Goal: Task Accomplishment & Management: Complete application form

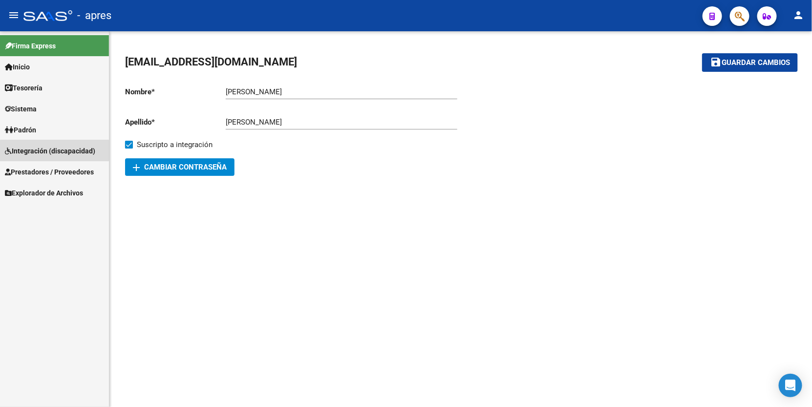
click at [72, 151] on span "Integración (discapacidad)" at bounding box center [50, 151] width 90 height 11
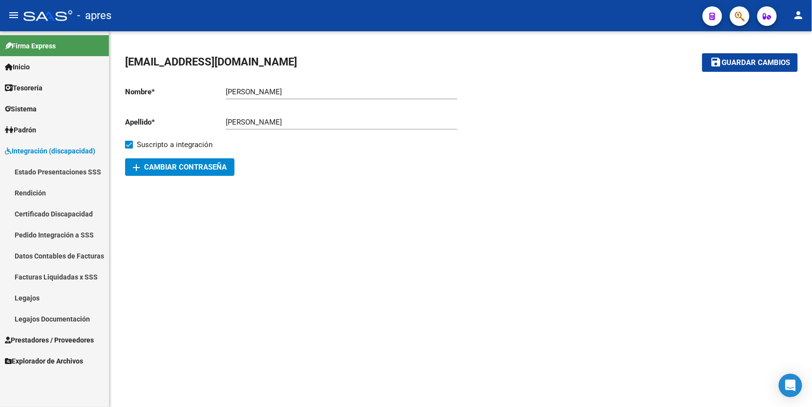
click at [60, 343] on span "Prestadores / Proveedores" at bounding box center [49, 339] width 89 height 11
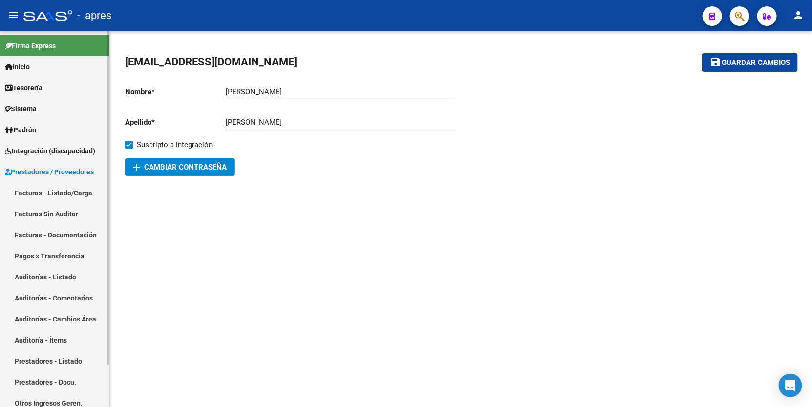
click at [66, 191] on link "Facturas - Listado/Carga" at bounding box center [54, 192] width 109 height 21
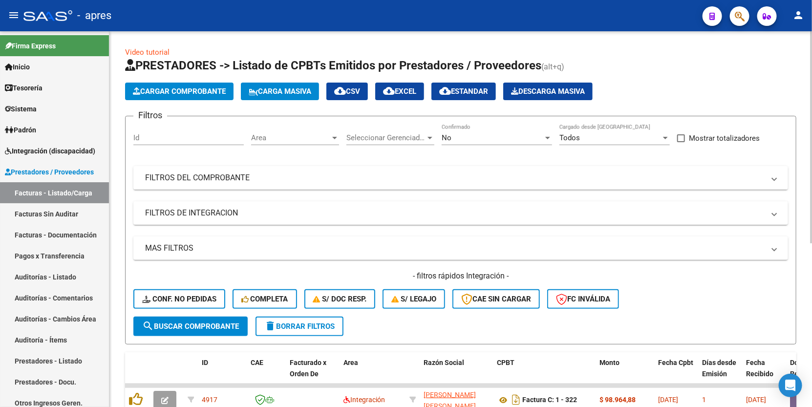
click at [279, 128] on div "Area Area" at bounding box center [295, 134] width 88 height 21
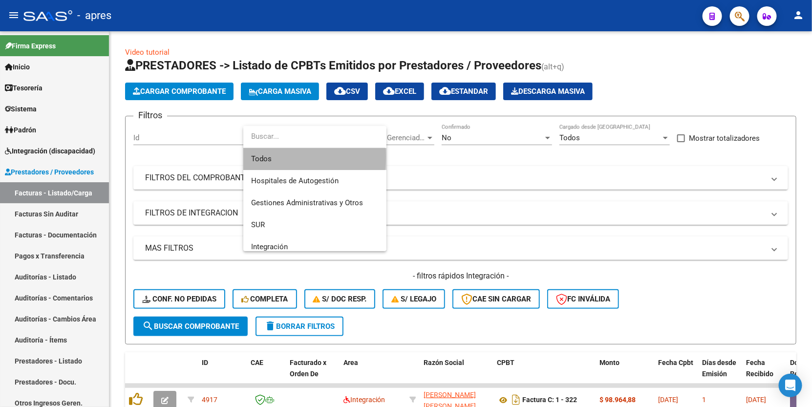
drag, startPoint x: 280, startPoint y: 156, endPoint x: 359, endPoint y: 143, distance: 80.7
click at [283, 156] on span "Todos" at bounding box center [314, 159] width 127 height 22
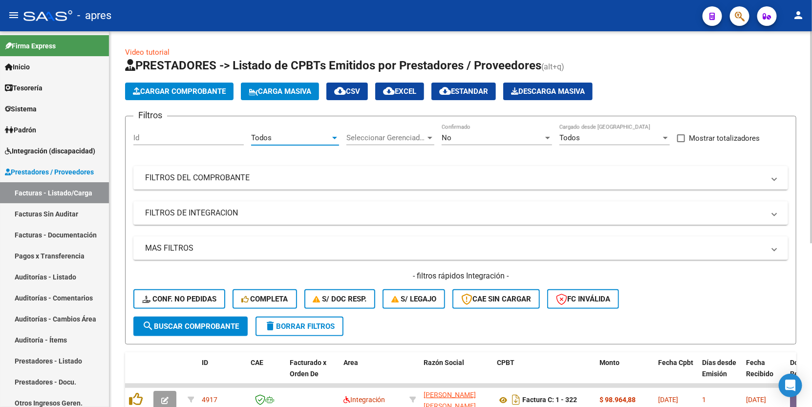
click at [392, 133] on span "Seleccionar Gerenciador" at bounding box center [385, 137] width 79 height 9
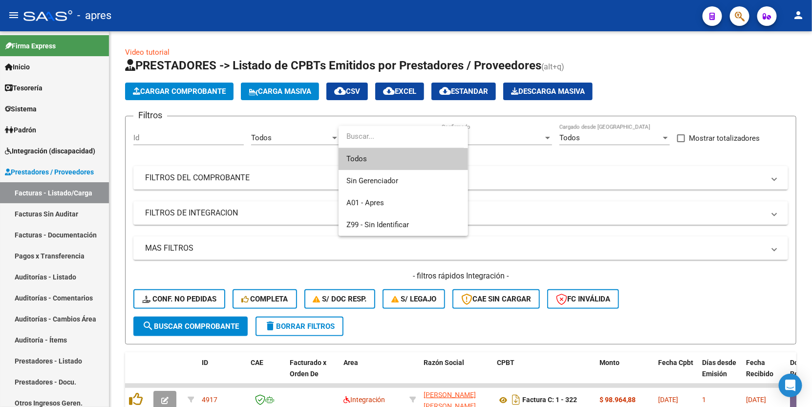
click at [384, 160] on span "Todos" at bounding box center [403, 159] width 114 height 22
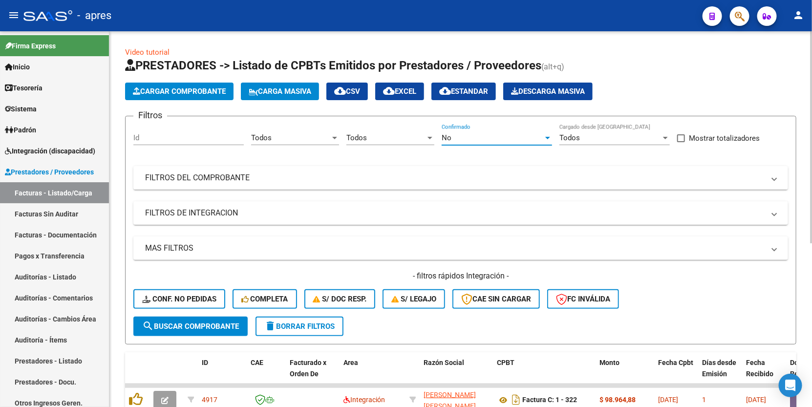
click at [467, 133] on div "No" at bounding box center [492, 137] width 102 height 9
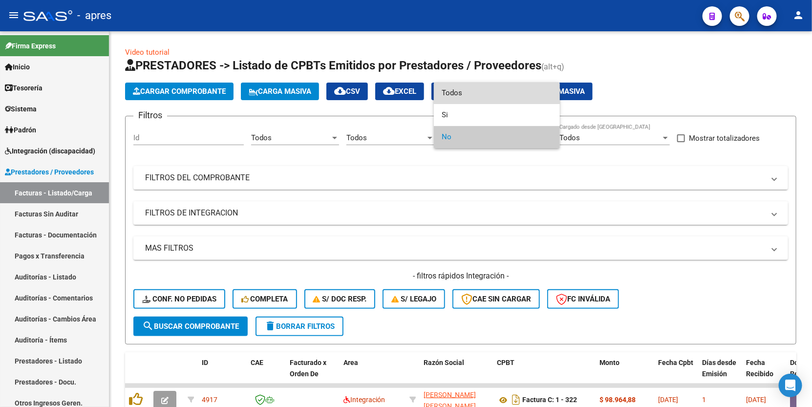
click at [471, 96] on span "Todos" at bounding box center [496, 93] width 110 height 22
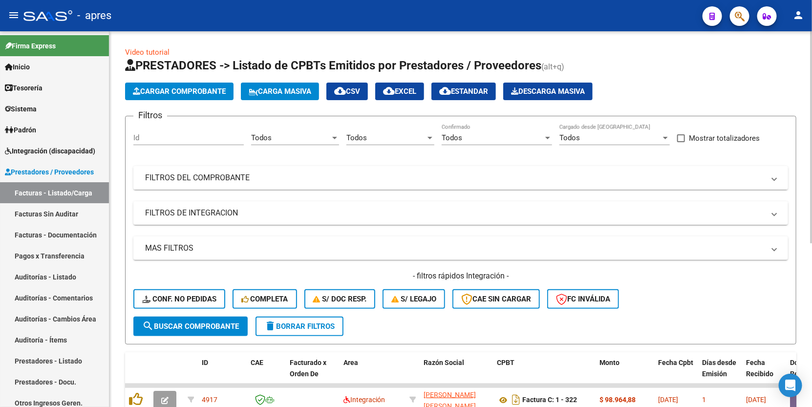
click at [441, 179] on mat-panel-title "FILTROS DEL COMPROBANTE" at bounding box center [454, 177] width 619 height 11
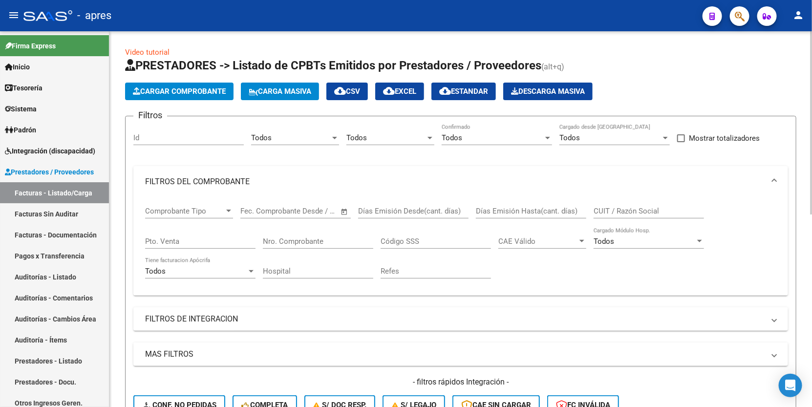
click at [594, 209] on input "CUIT / Razón Social" at bounding box center [648, 211] width 110 height 9
paste input "27045703881"
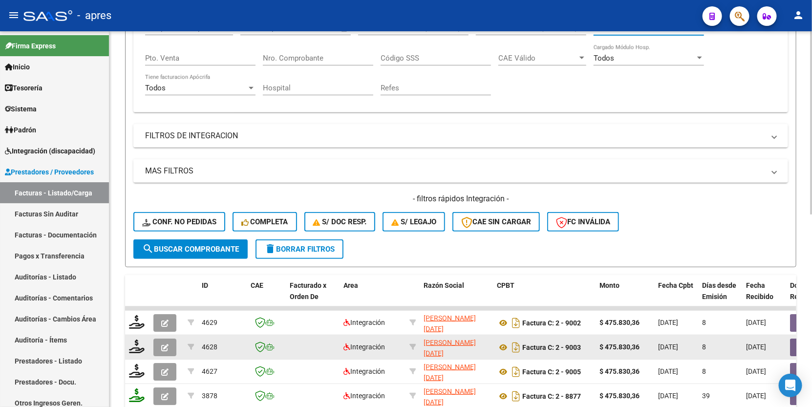
scroll to position [305, 0]
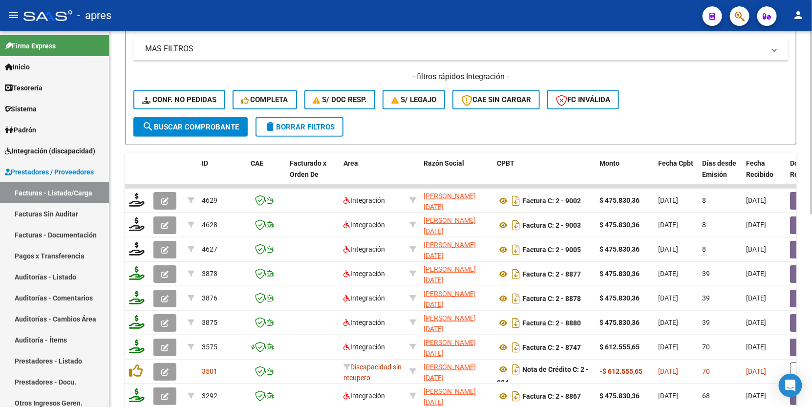
type input "27045703881"
drag, startPoint x: 230, startPoint y: 136, endPoint x: 229, endPoint y: 127, distance: 8.4
click at [229, 127] on span "search Buscar Comprobante" at bounding box center [190, 127] width 97 height 9
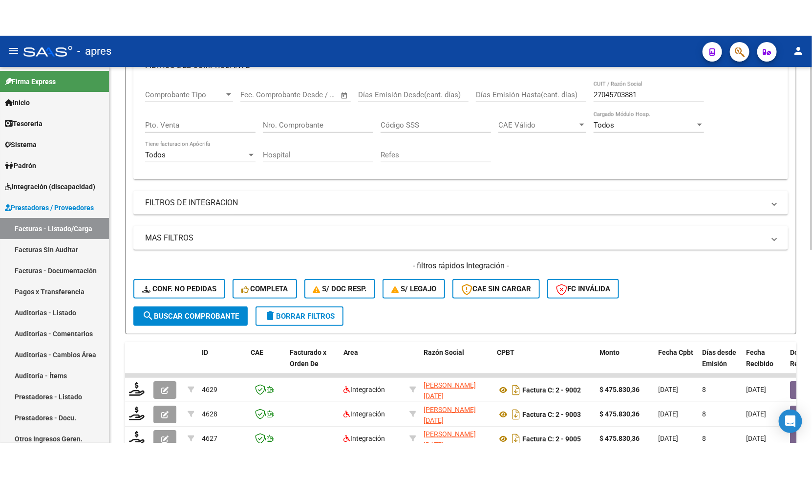
scroll to position [122, 0]
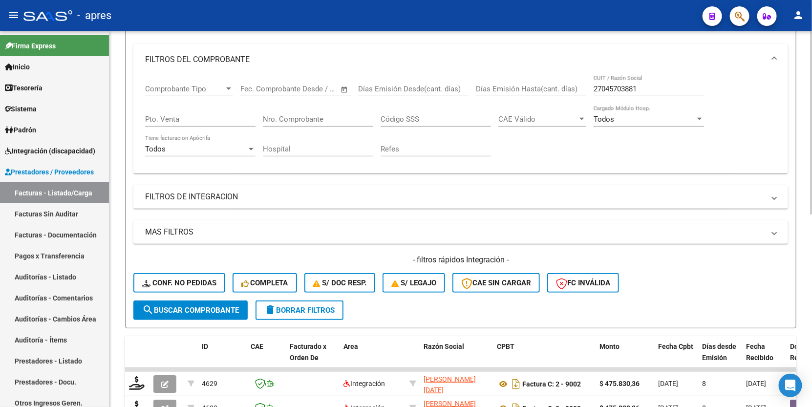
click at [286, 118] on input "Nro. Comprobante" at bounding box center [318, 119] width 110 height 9
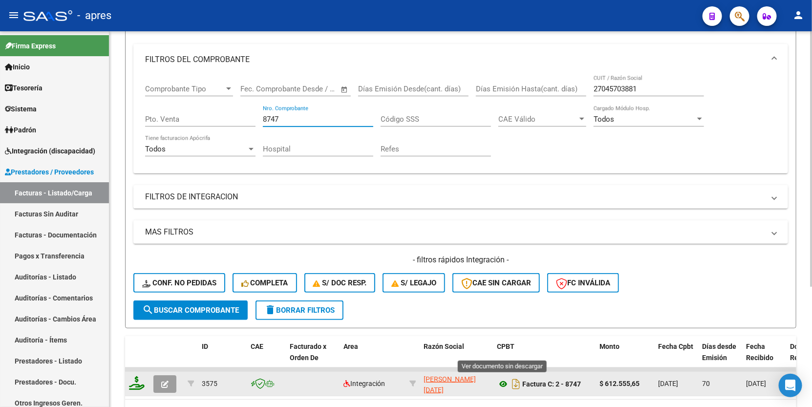
type input "8747"
click at [501, 381] on icon at bounding box center [503, 384] width 13 height 12
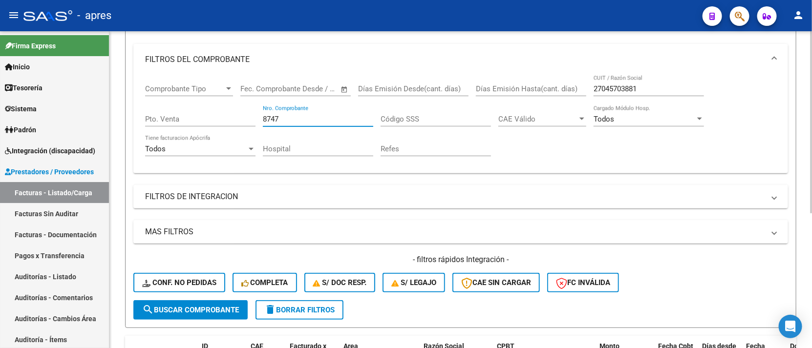
drag, startPoint x: 281, startPoint y: 121, endPoint x: 237, endPoint y: 112, distance: 44.3
click at [237, 112] on div "Comprobante Tipo Comprobante Tipo Fecha inicio – Fecha fin Fec. Comprobante Des…" at bounding box center [460, 120] width 631 height 90
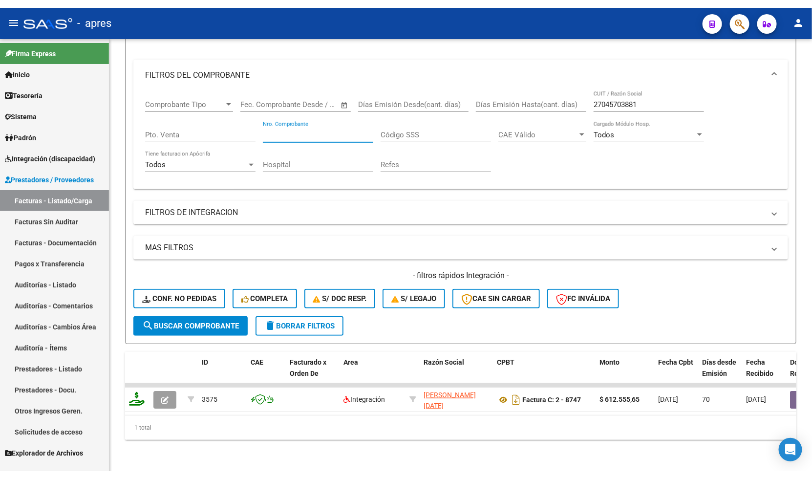
scroll to position [105, 0]
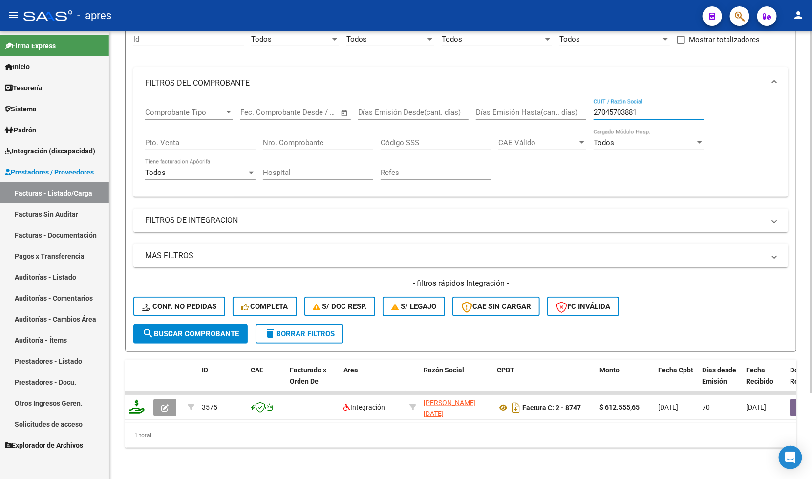
drag, startPoint x: 640, startPoint y: 104, endPoint x: 569, endPoint y: 108, distance: 71.0
click at [565, 109] on div "Comprobante Tipo Comprobante Tipo Fecha inicio – Fecha fin Fec. Comprobante Des…" at bounding box center [460, 144] width 631 height 90
drag, startPoint x: 621, startPoint y: 103, endPoint x: 556, endPoint y: 118, distance: 66.8
click at [620, 108] on input "CUIT / Razón Social" at bounding box center [648, 112] width 110 height 9
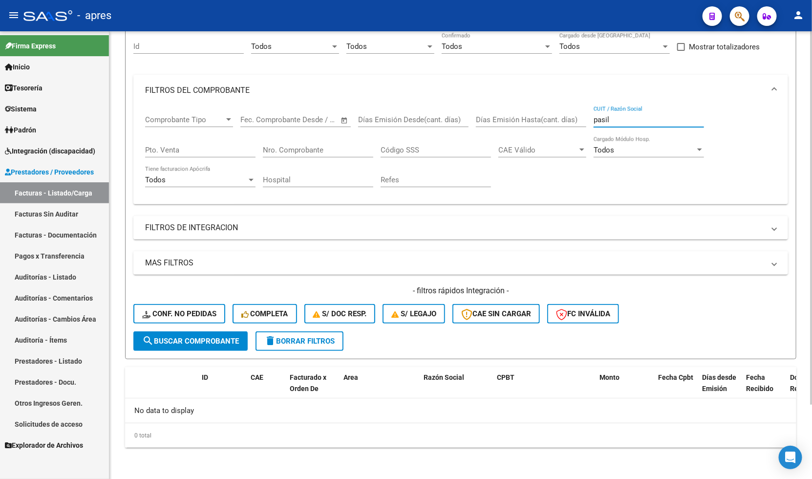
scroll to position [88, 0]
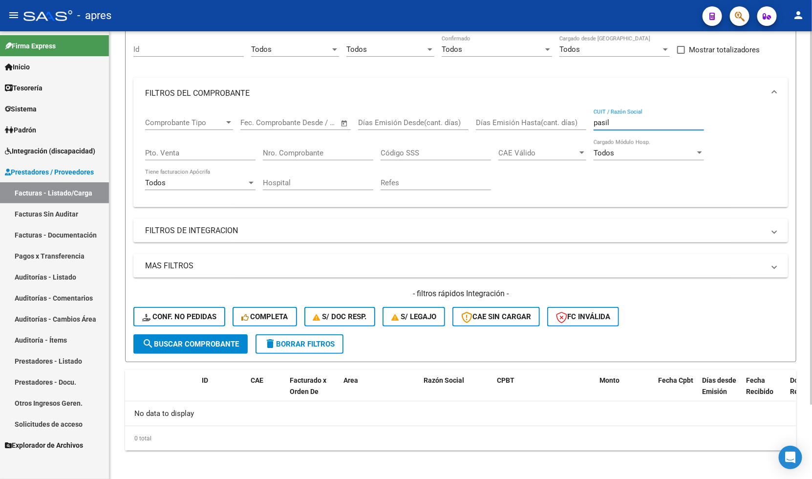
drag, startPoint x: 625, startPoint y: 123, endPoint x: 557, endPoint y: 123, distance: 68.8
click at [557, 123] on div "Comprobante Tipo Comprobante Tipo Fecha inicio – Fecha fin Fec. Comprobante Des…" at bounding box center [460, 154] width 631 height 90
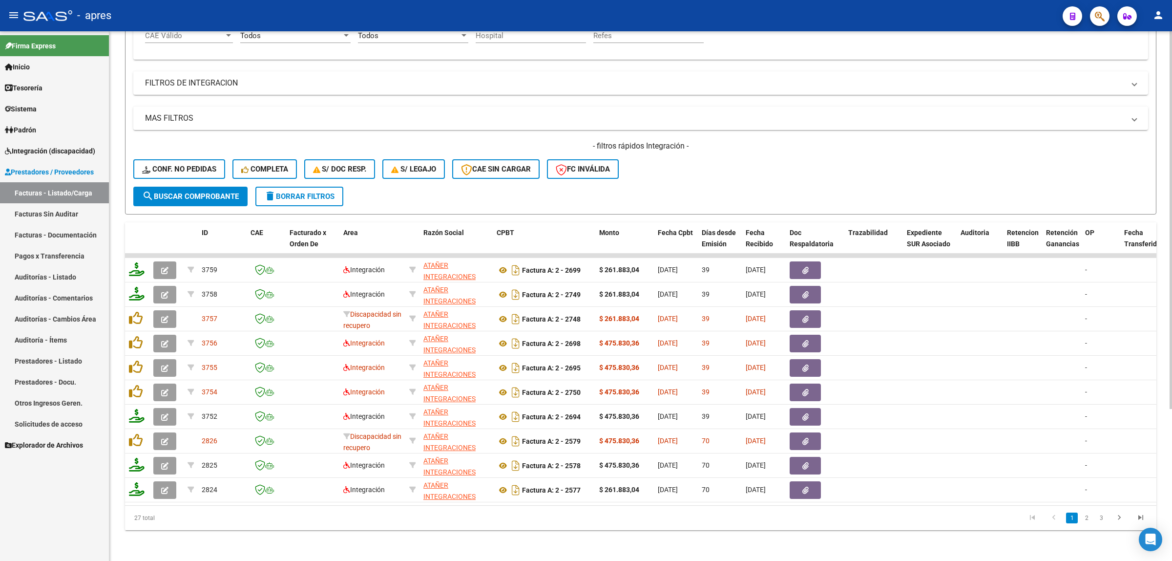
scroll to position [213, 0]
type input "atañer"
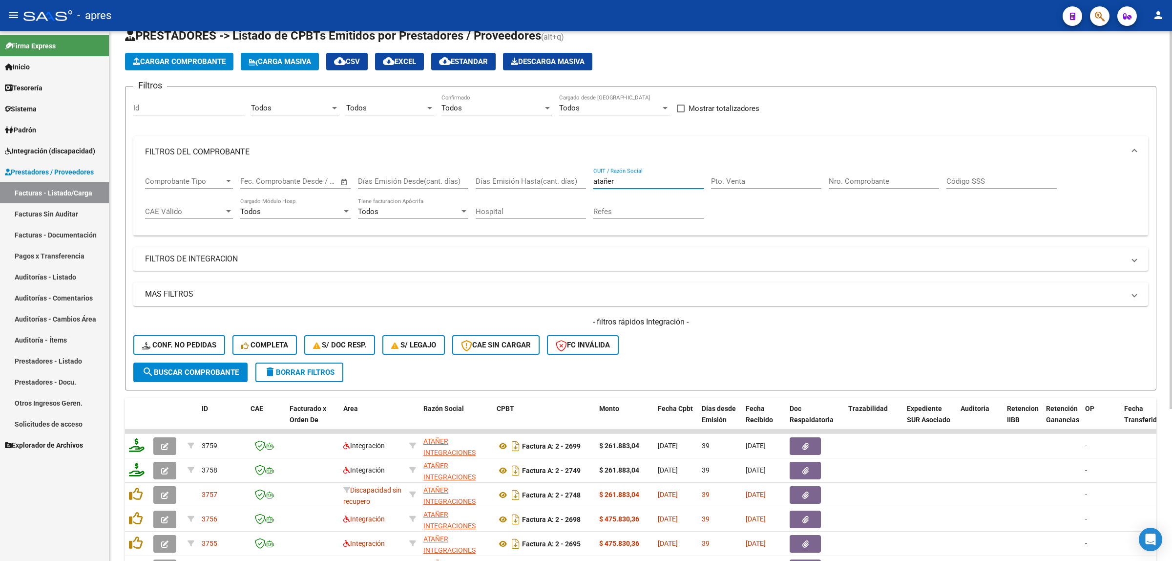
click at [199, 257] on mat-panel-title "FILTROS DE INTEGRACION" at bounding box center [634, 258] width 979 height 11
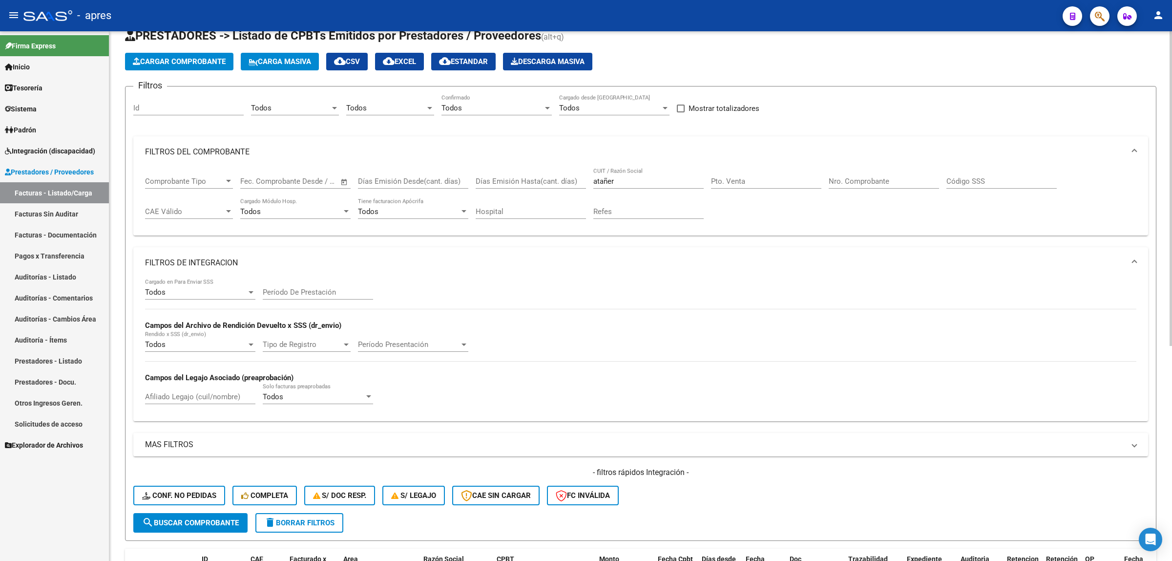
click at [190, 394] on input "Afiliado Legajo (cuil/nombre)" at bounding box center [200, 396] width 110 height 9
paste input "58874437"
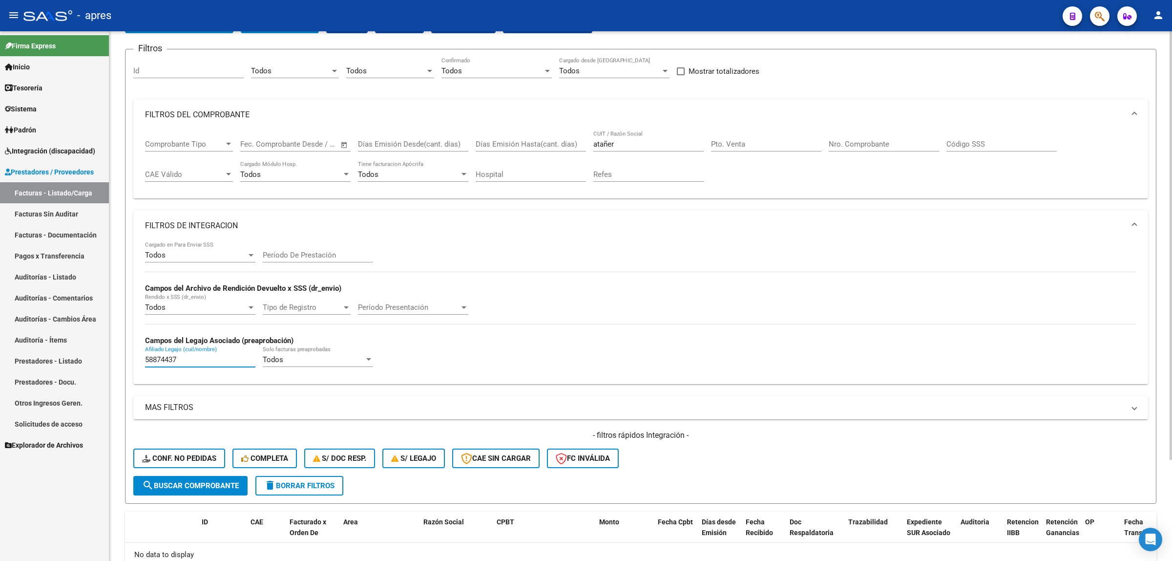
scroll to position [0, 0]
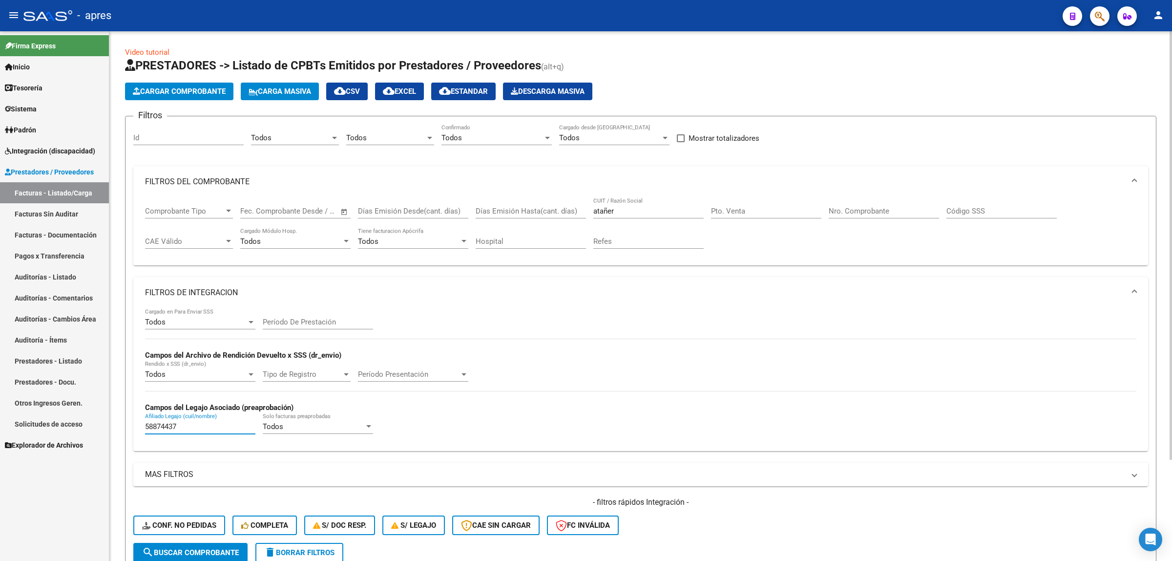
type input "58874437"
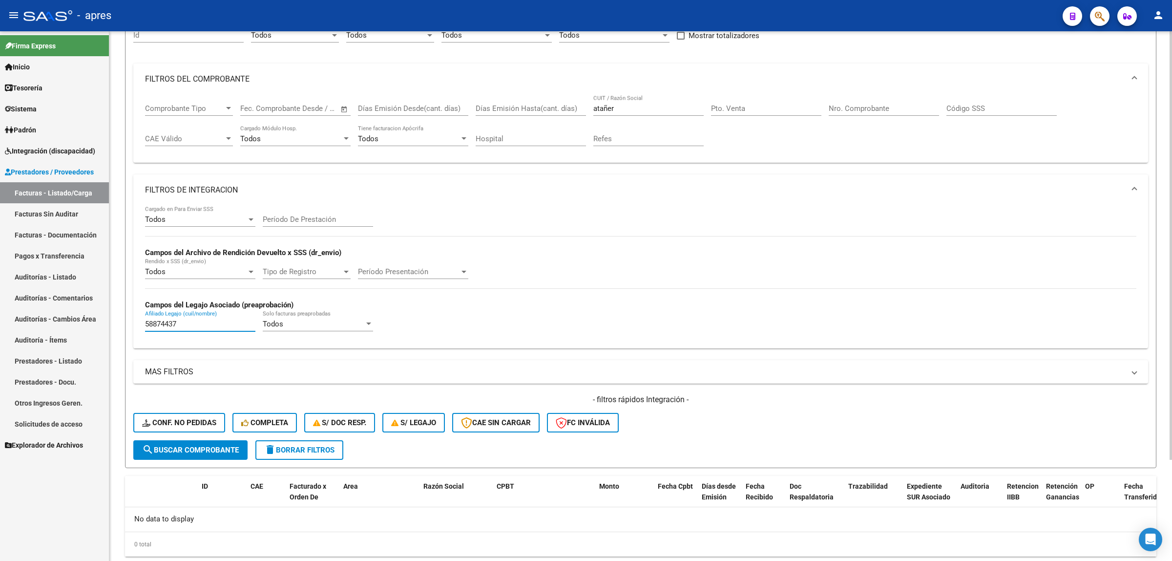
scroll to position [125, 0]
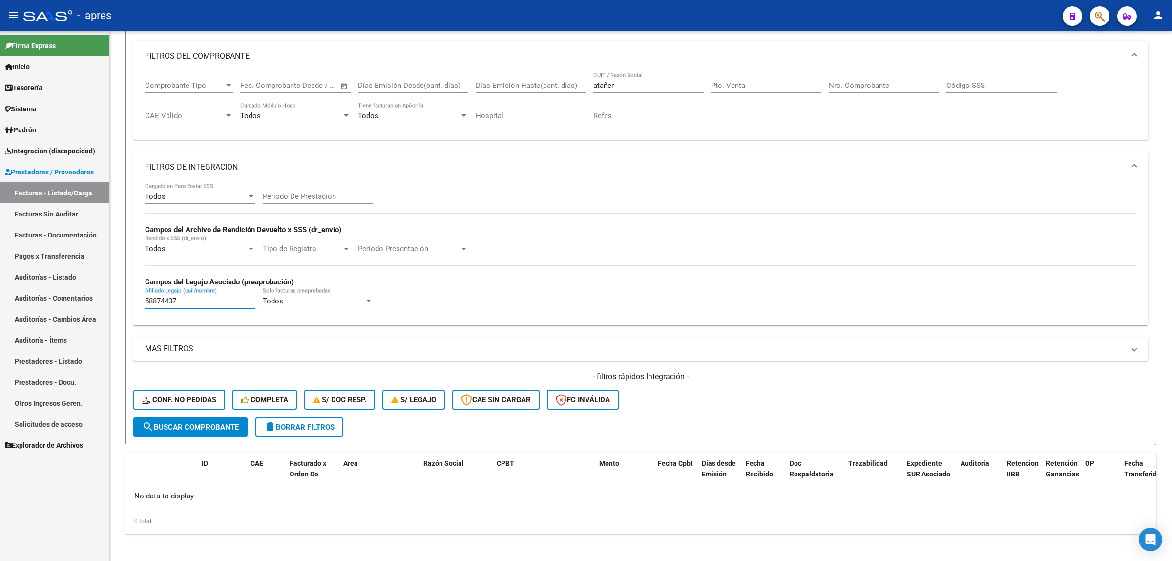
drag, startPoint x: 198, startPoint y: 301, endPoint x: 18, endPoint y: 297, distance: 180.2
click at [5, 301] on mat-sidenav-container "Firma Express Inicio Instructivos Contacto OS Tesorería Extractos Procesados (c…" at bounding box center [586, 295] width 1172 height 529
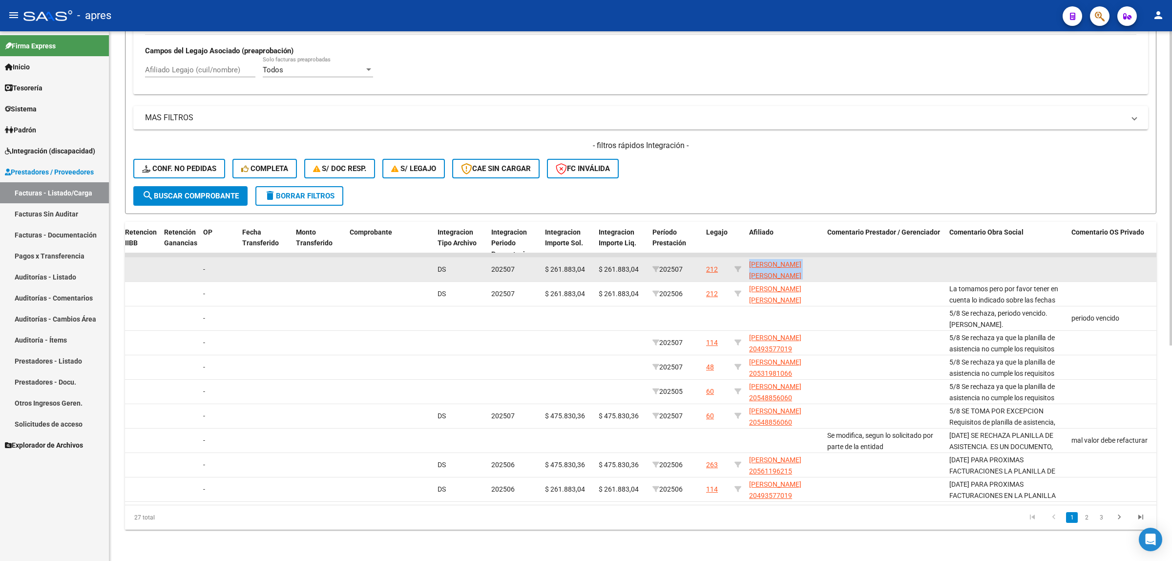
scroll to position [13, 0]
drag, startPoint x: 746, startPoint y: 254, endPoint x: 816, endPoint y: 266, distance: 71.3
click at [811, 266] on datatable-body-cell "[PERSON_NAME] [PERSON_NAME] 20538743764" at bounding box center [784, 269] width 78 height 24
copy span "[PERSON_NAME] [PERSON_NAME] 20538743764"
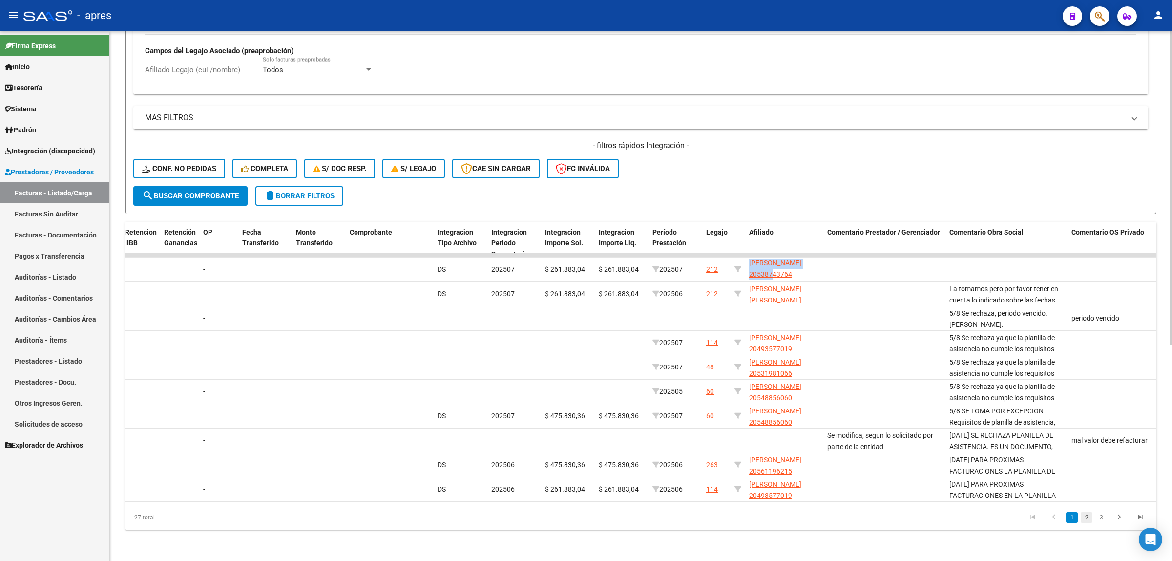
click at [811, 406] on link "2" at bounding box center [1087, 517] width 12 height 11
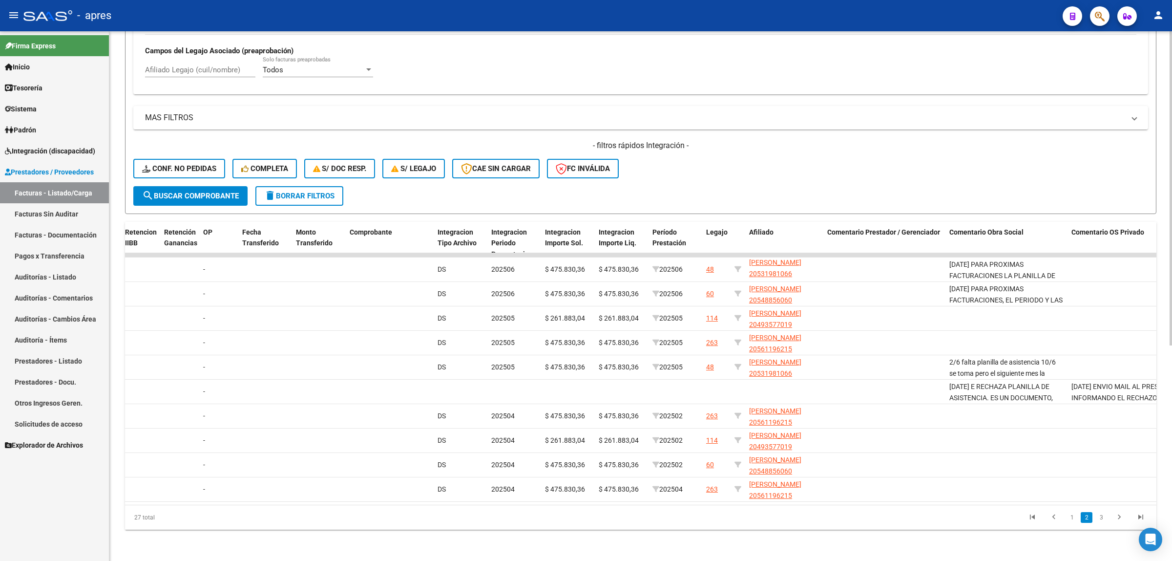
scroll to position [1, 0]
click at [770, 228] on span "Afiliado" at bounding box center [761, 232] width 24 height 8
click at [760, 228] on span "Afiliado" at bounding box center [761, 232] width 24 height 8
click at [713, 228] on span "Legajo" at bounding box center [716, 232] width 21 height 8
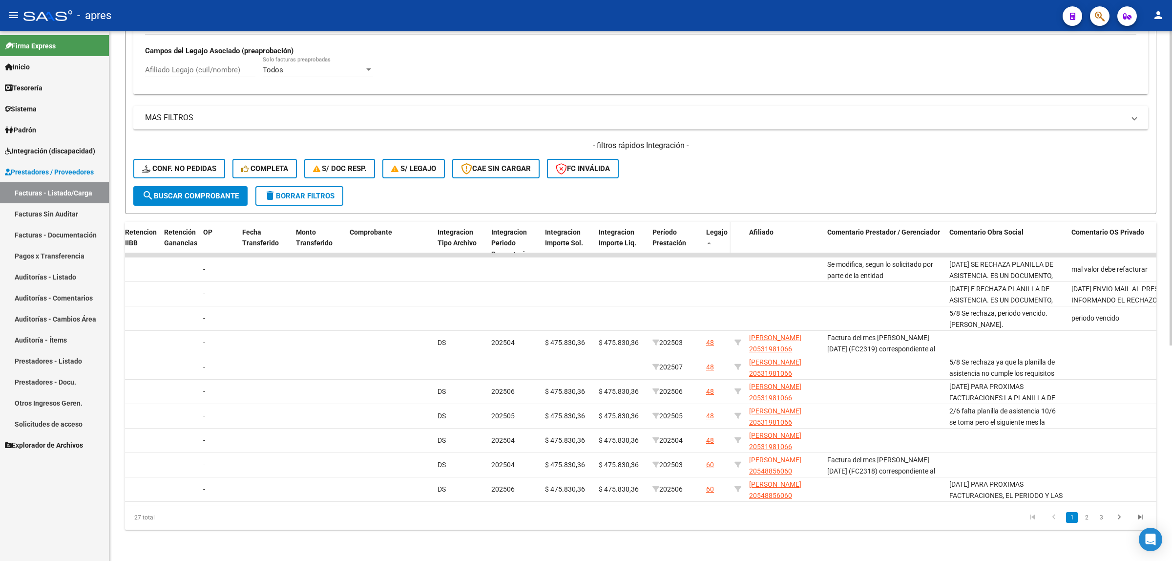
scroll to position [0, 0]
click at [811, 406] on link "2" at bounding box center [1087, 517] width 12 height 11
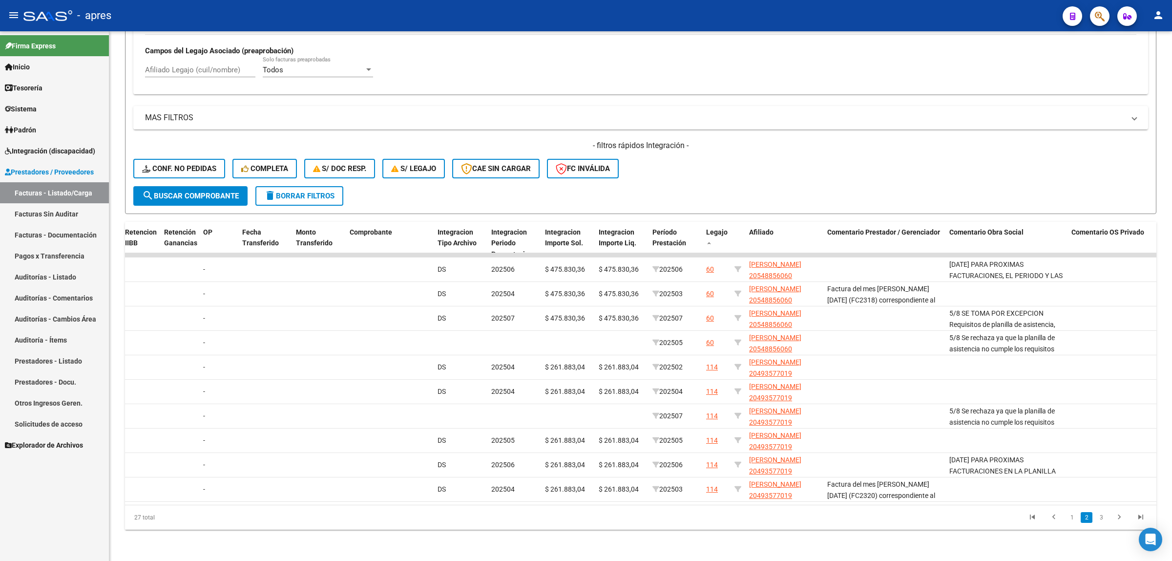
click at [811, 406] on li "3" at bounding box center [1101, 517] width 15 height 17
click at [811, 406] on link "3" at bounding box center [1101, 517] width 12 height 11
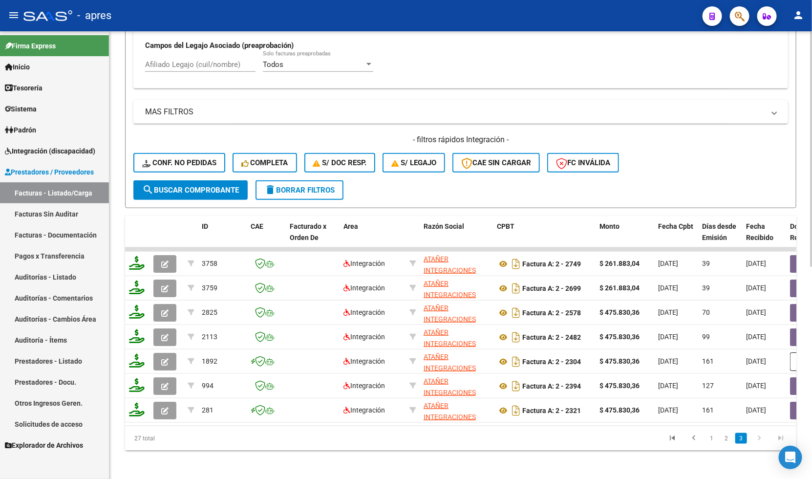
click at [189, 69] on div "Afiliado Legajo (cuil/nombre)" at bounding box center [200, 61] width 110 height 21
paste input "53874376"
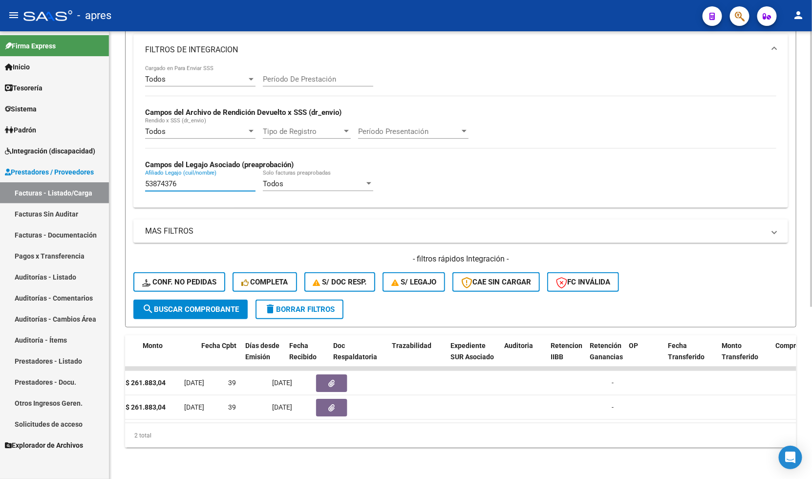
scroll to position [0, 457]
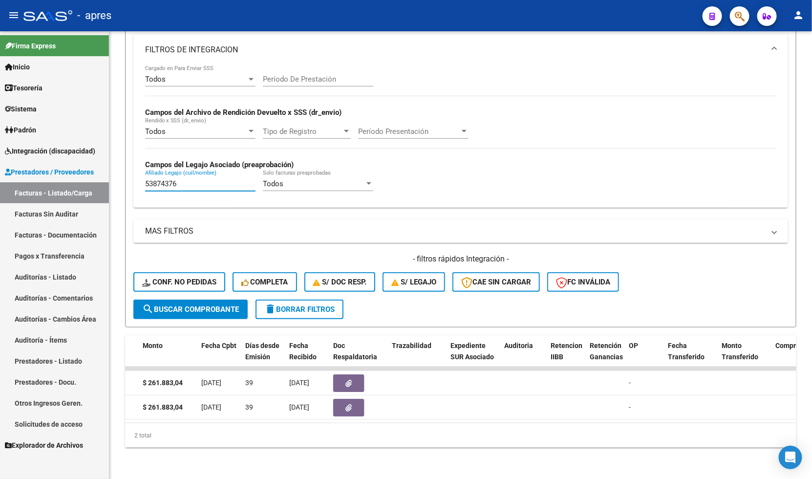
type input "53874376"
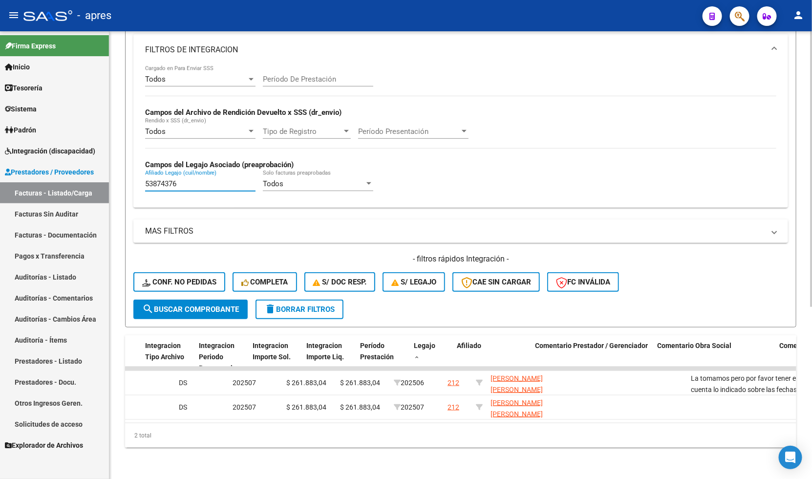
scroll to position [0, 1174]
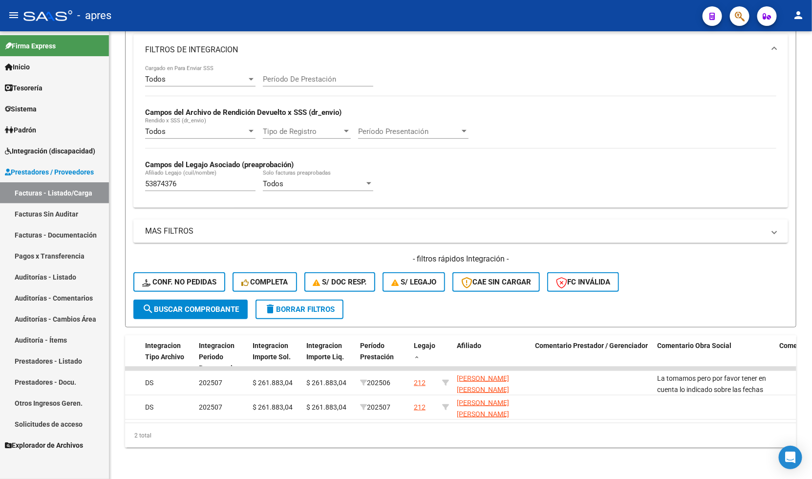
drag, startPoint x: 585, startPoint y: 425, endPoint x: 252, endPoint y: 424, distance: 333.0
click at [252, 406] on div "2 total" at bounding box center [460, 435] width 671 height 24
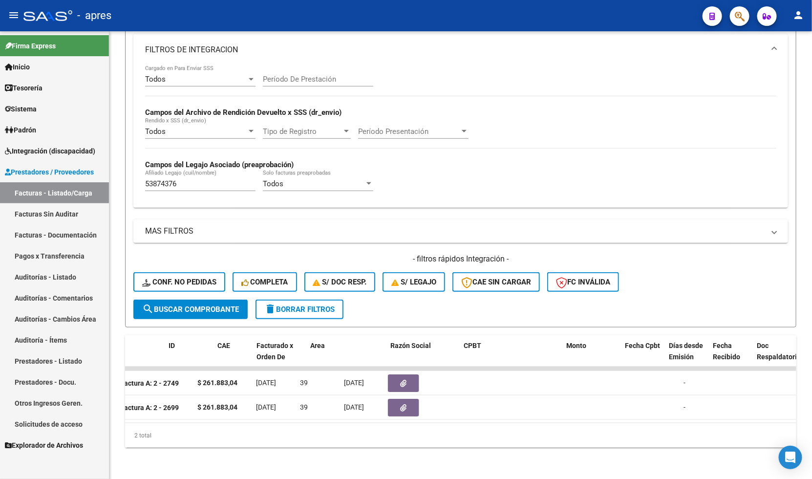
scroll to position [0, 0]
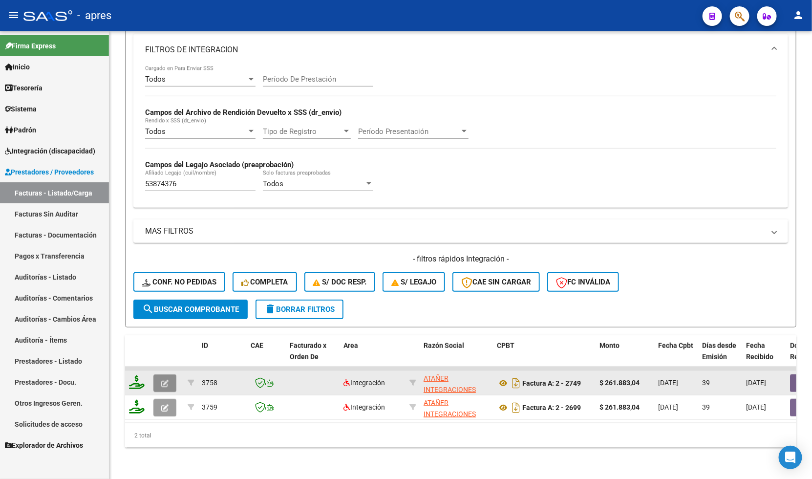
click at [165, 379] on icon "button" at bounding box center [164, 382] width 7 height 7
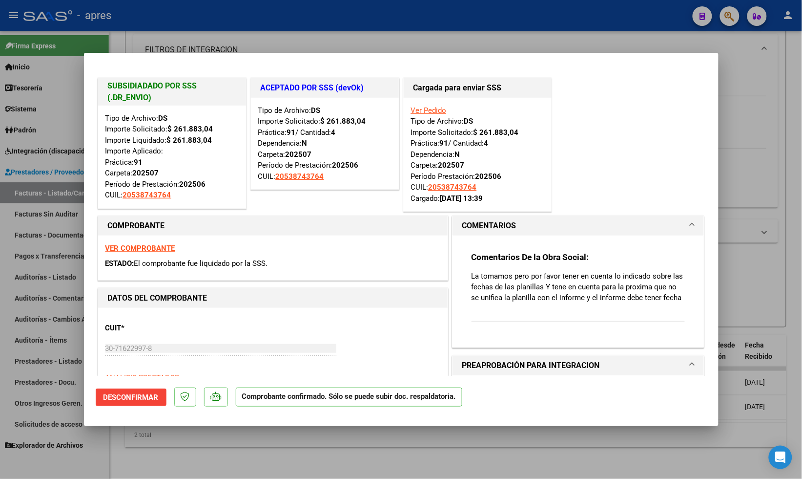
click at [230, 406] on div at bounding box center [401, 239] width 802 height 479
type input "$ 0,00"
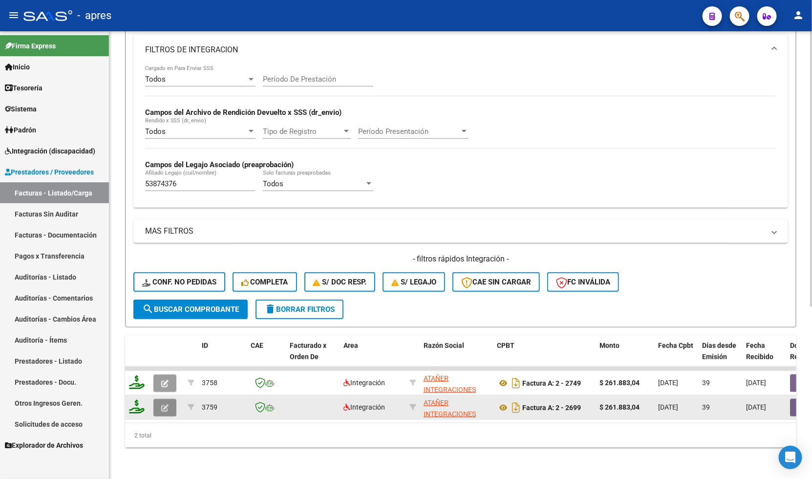
click at [161, 404] on icon "button" at bounding box center [164, 407] width 7 height 7
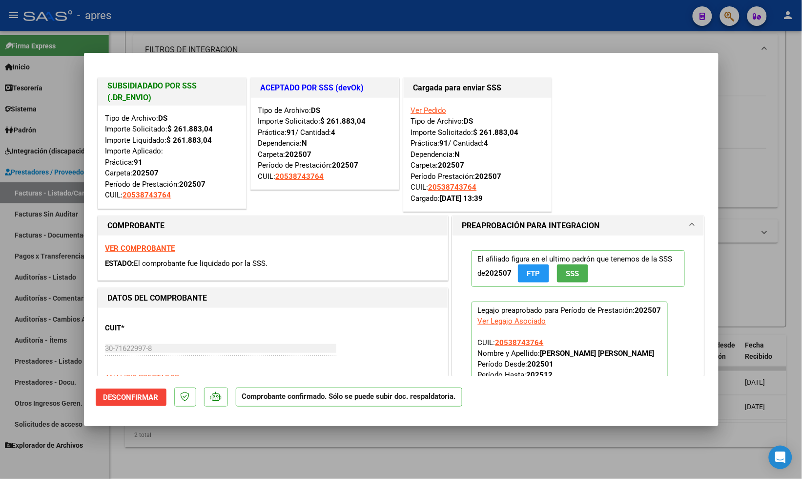
click at [192, 406] on div at bounding box center [401, 239] width 802 height 479
type input "$ 0,00"
